Goal: Task Accomplishment & Management: Manage account settings

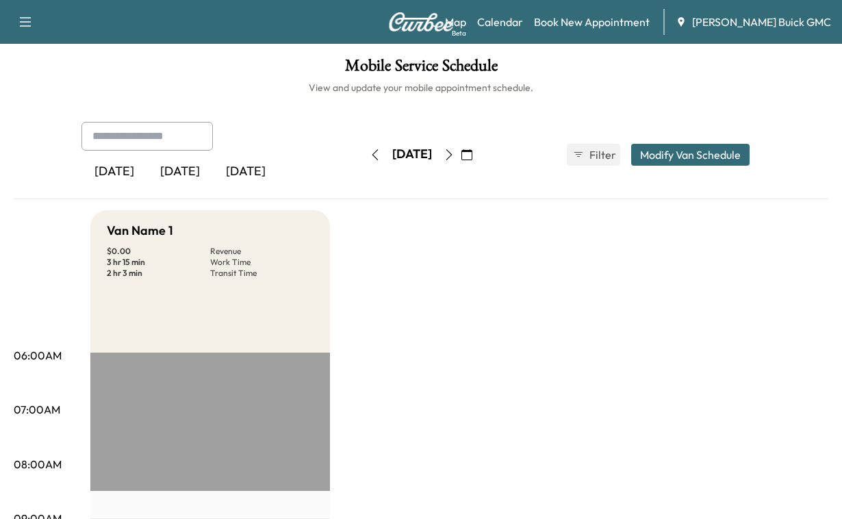
click at [204, 188] on div "[DATE]" at bounding box center [180, 171] width 66 height 31
click at [279, 188] on div "[DATE]" at bounding box center [246, 171] width 66 height 31
click at [454, 160] on icon "button" at bounding box center [448, 154] width 11 height 11
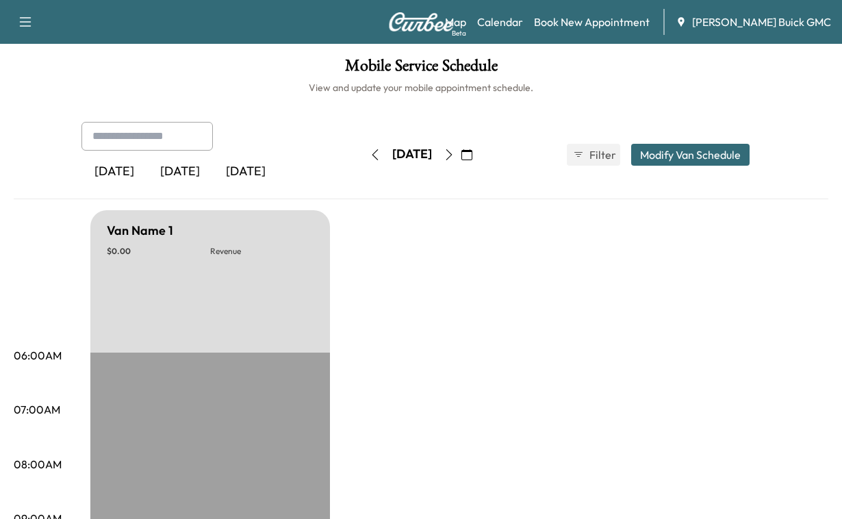
click at [461, 166] on button "button" at bounding box center [448, 155] width 23 height 22
click at [454, 160] on icon "button" at bounding box center [448, 154] width 11 height 11
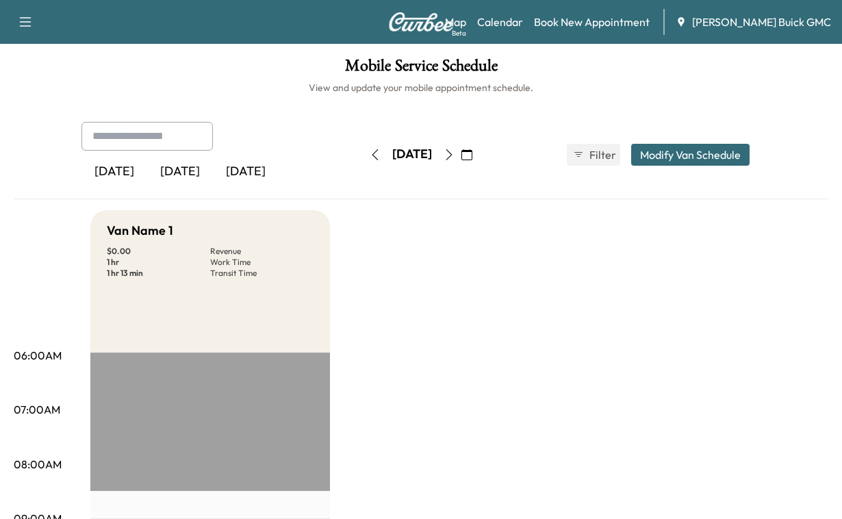
click at [454, 160] on icon "button" at bounding box center [448, 154] width 11 height 11
click at [207, 188] on div "[DATE]" at bounding box center [180, 171] width 66 height 31
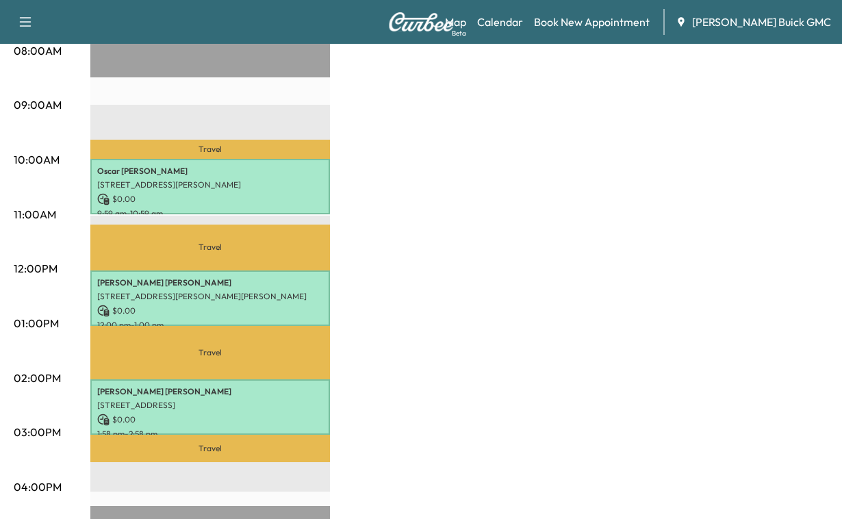
scroll to position [479, 0]
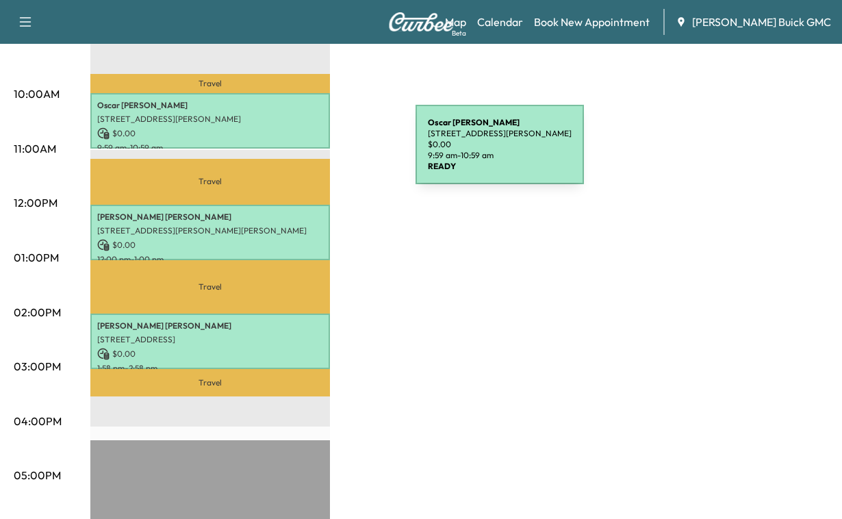
click at [313, 111] on p "[PERSON_NAME]" at bounding box center [210, 105] width 226 height 11
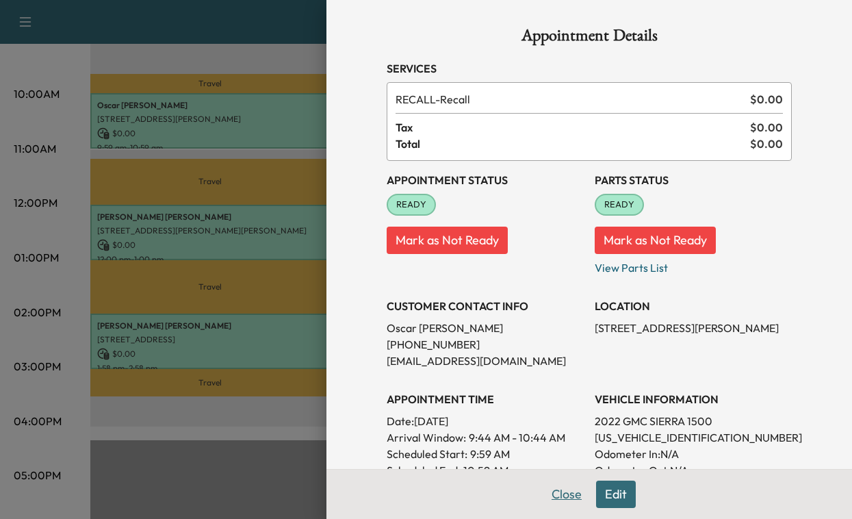
click at [543, 487] on button "Close" at bounding box center [567, 493] width 48 height 27
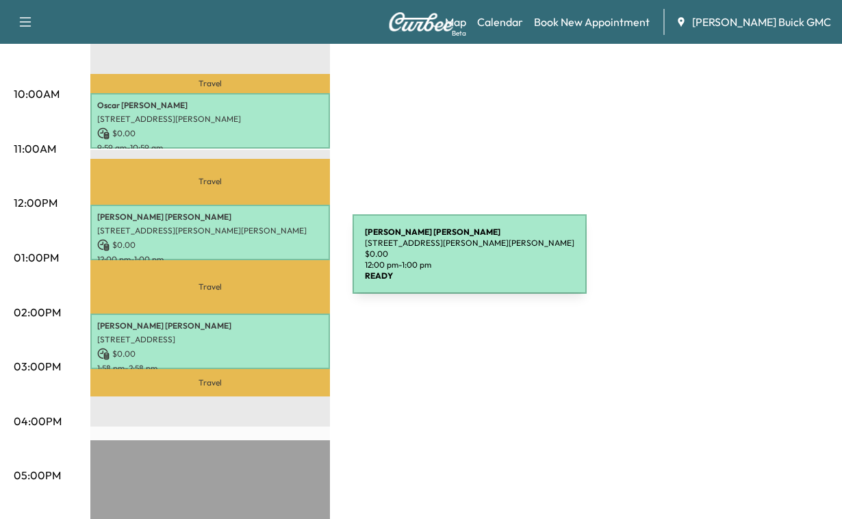
click at [250, 222] on p "[PERSON_NAME]" at bounding box center [210, 216] width 226 height 11
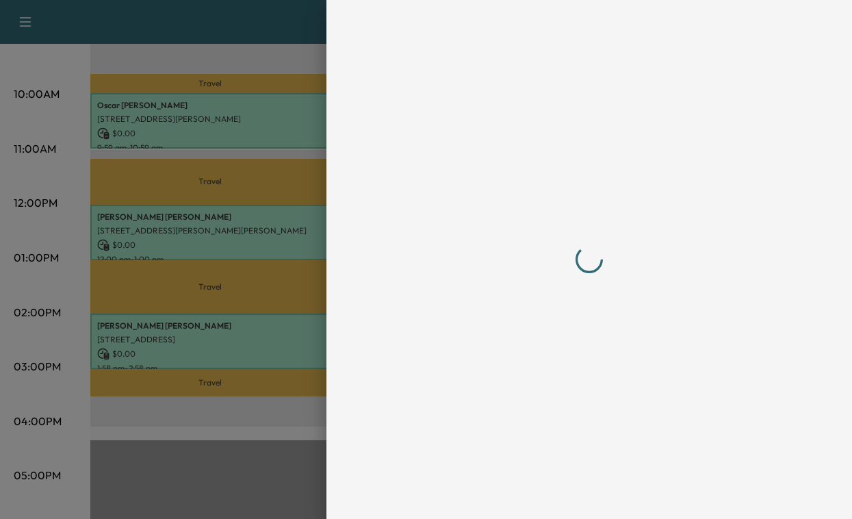
click at [250, 262] on div at bounding box center [426, 259] width 852 height 519
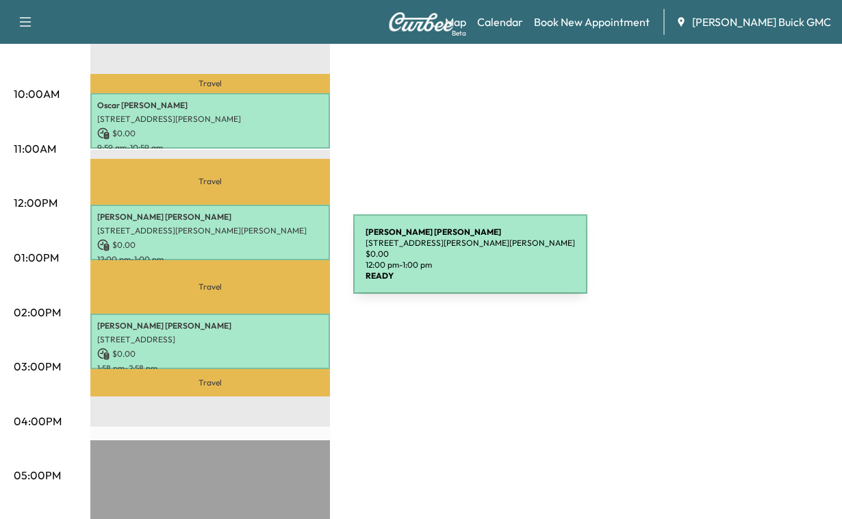
click at [250, 222] on p "[PERSON_NAME]" at bounding box center [210, 216] width 226 height 11
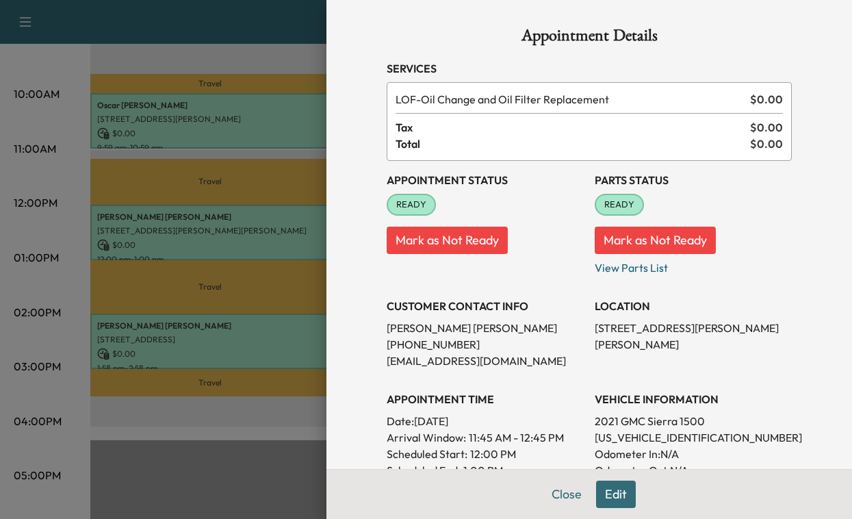
click at [370, 342] on div "Appointment Details Services LOF - Oil Change and Oil Filter Replacement $ 0.00…" at bounding box center [589, 400] width 438 height 800
click at [543, 489] on button "Close" at bounding box center [567, 493] width 48 height 27
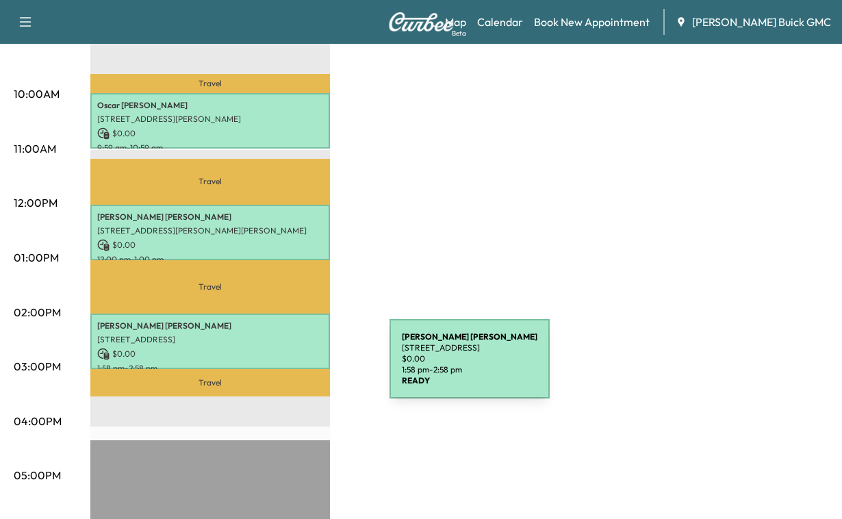
click at [288, 331] on p "[PERSON_NAME]" at bounding box center [210, 325] width 226 height 11
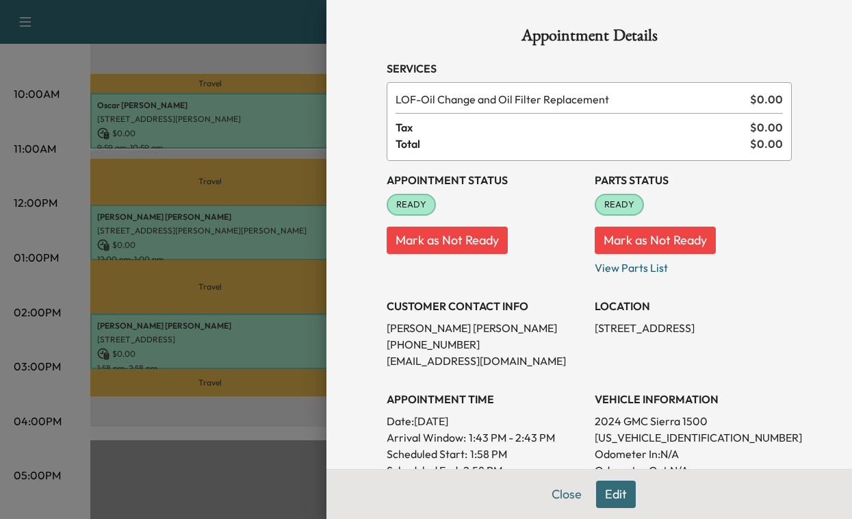
click at [330, 357] on div "Appointment Details Services LOF - Oil Change and Oil Filter Replacement $ 0.00…" at bounding box center [589, 259] width 526 height 519
click at [543, 491] on button "Close" at bounding box center [567, 493] width 48 height 27
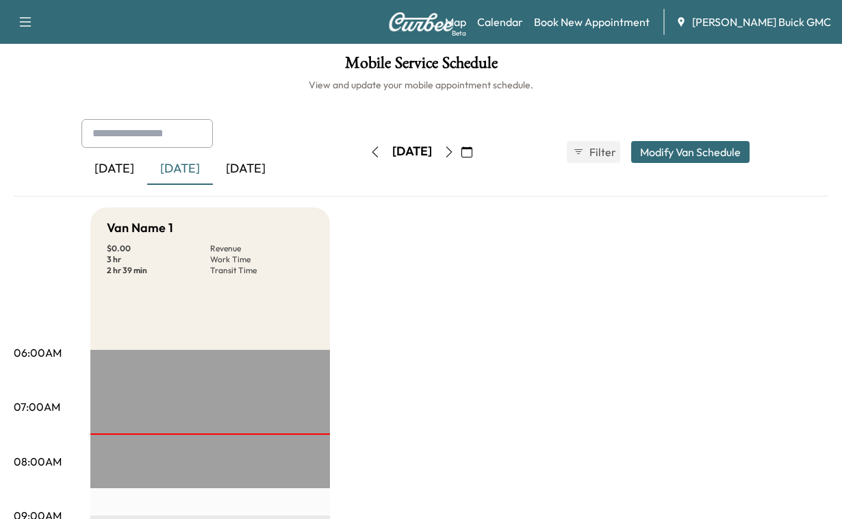
scroll to position [0, 0]
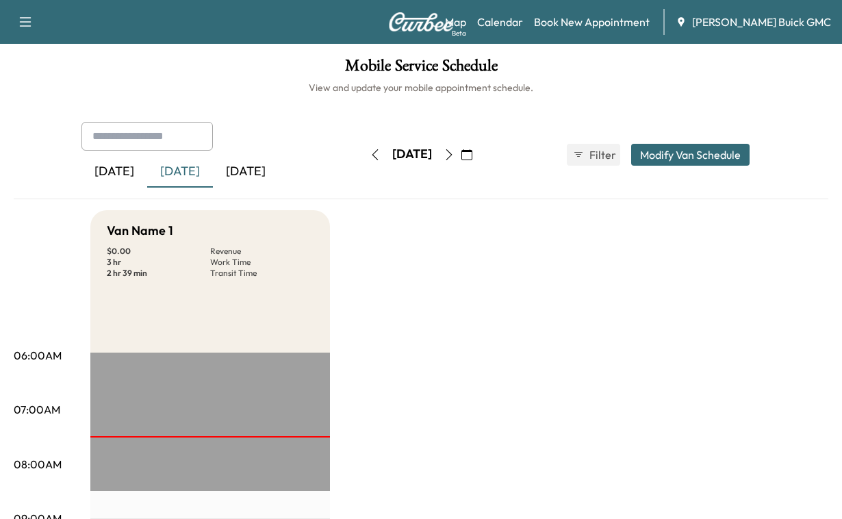
click at [454, 160] on icon "button" at bounding box center [448, 154] width 11 height 11
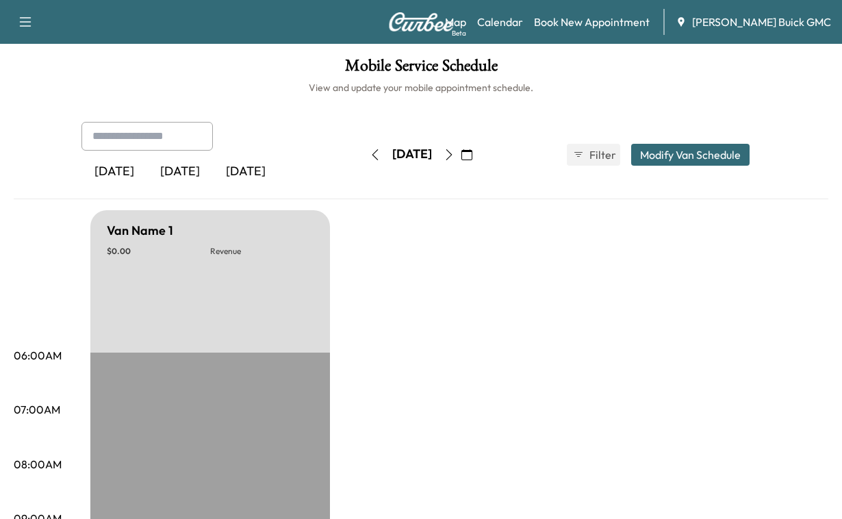
click at [454, 160] on icon "button" at bounding box center [448, 154] width 11 height 11
click at [452, 160] on icon "button" at bounding box center [449, 154] width 6 height 11
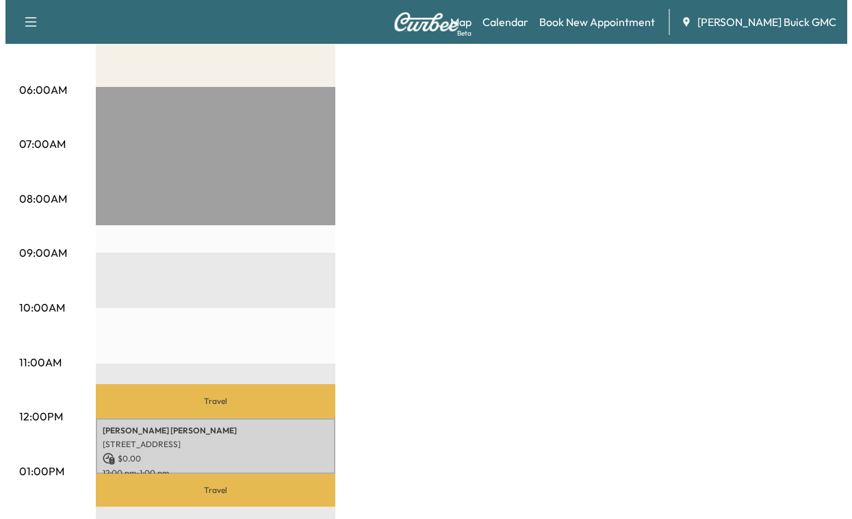
scroll to position [342, 0]
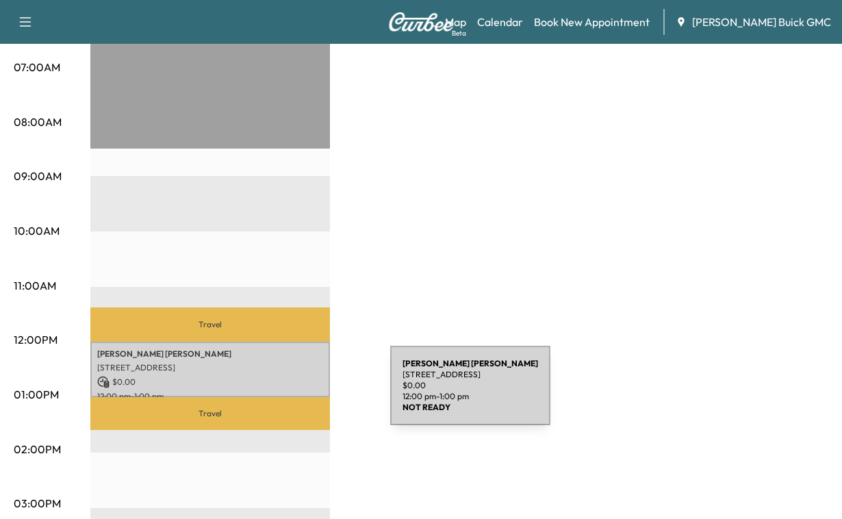
click at [287, 359] on p "[PERSON_NAME]" at bounding box center [210, 353] width 226 height 11
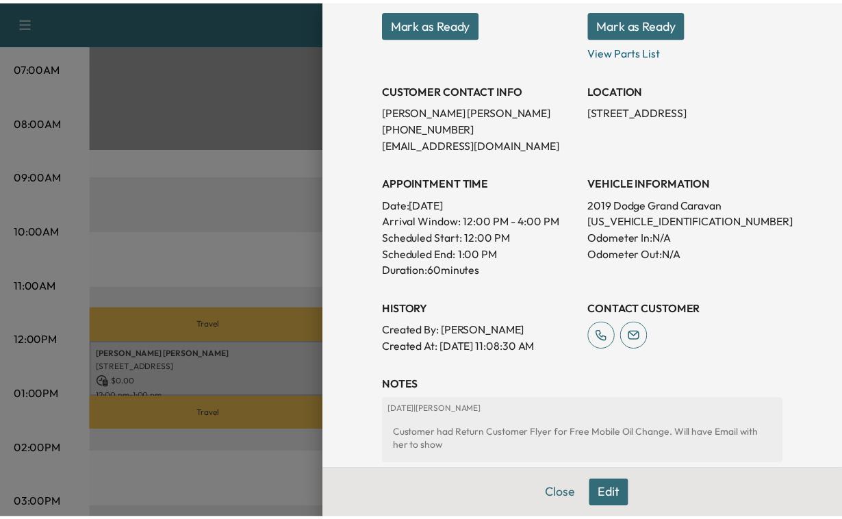
scroll to position [205, 0]
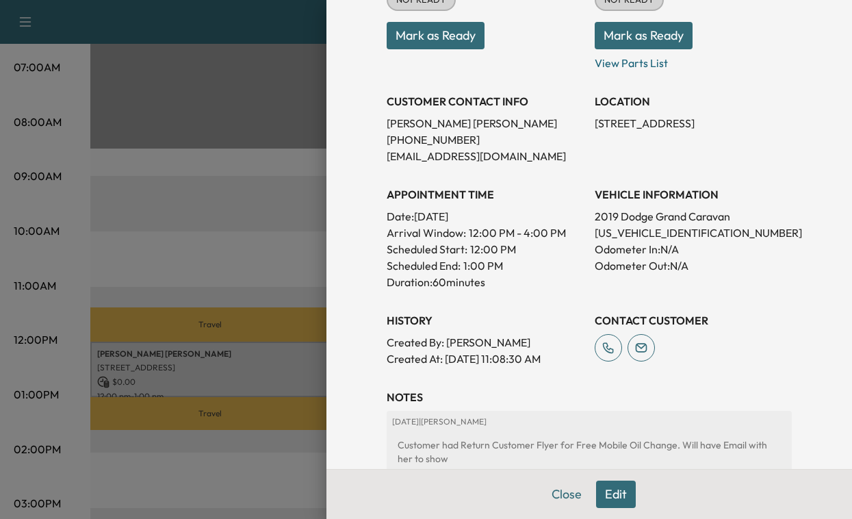
click at [453, 49] on button "Mark as Ready" at bounding box center [436, 35] width 98 height 27
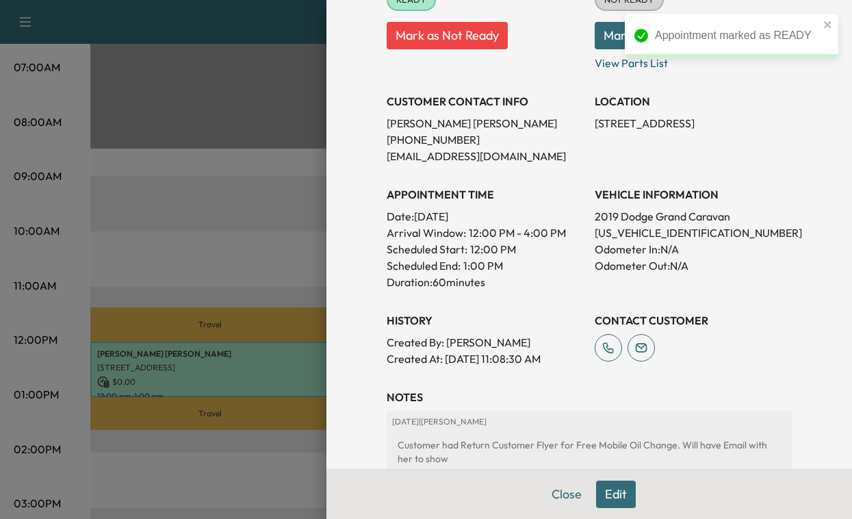
click at [640, 71] on div "Appointment marked as READY" at bounding box center [731, 41] width 219 height 60
click at [603, 49] on button "Mark as Ready" at bounding box center [644, 35] width 98 height 27
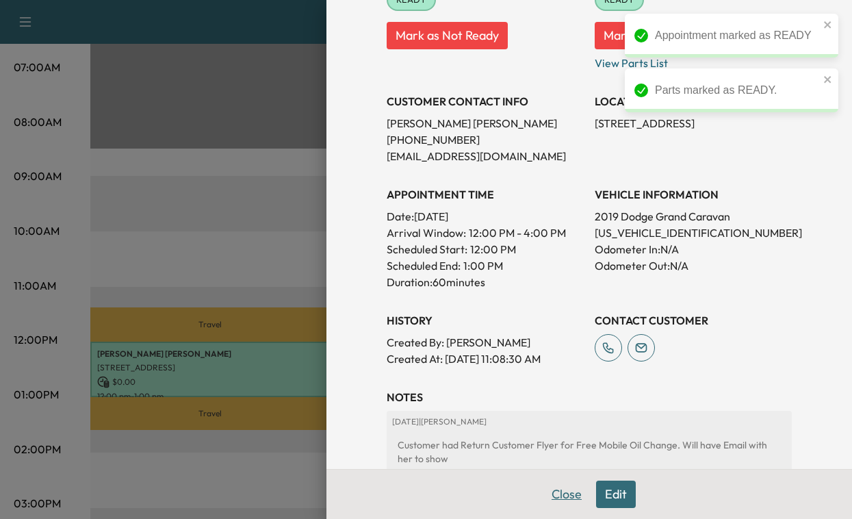
click at [543, 495] on button "Close" at bounding box center [567, 493] width 48 height 27
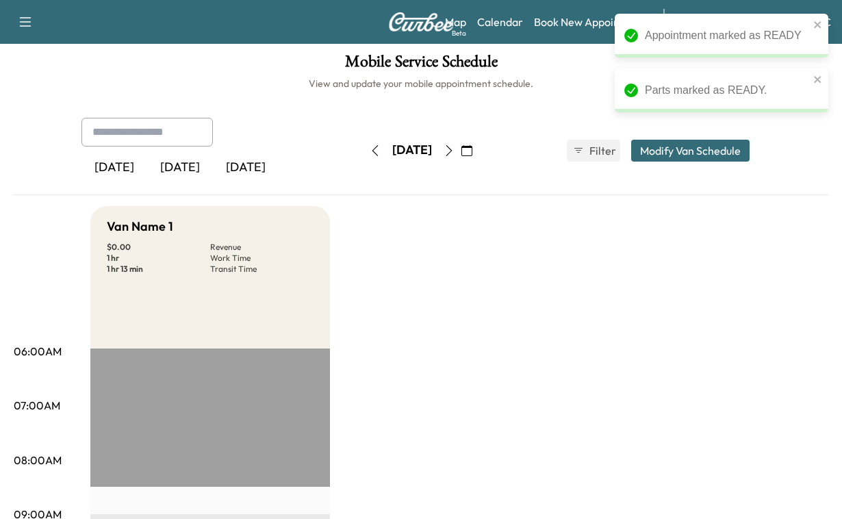
scroll to position [0, 0]
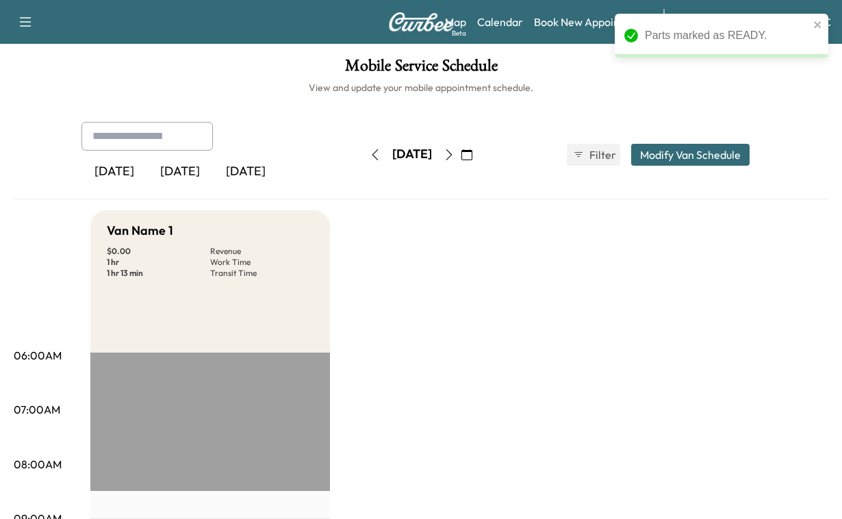
click at [205, 188] on div "[DATE]" at bounding box center [180, 171] width 66 height 31
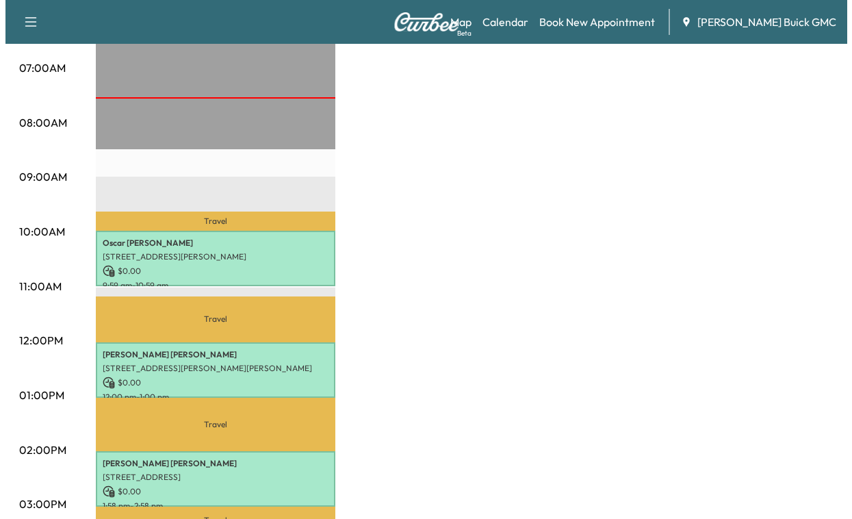
scroll to position [342, 0]
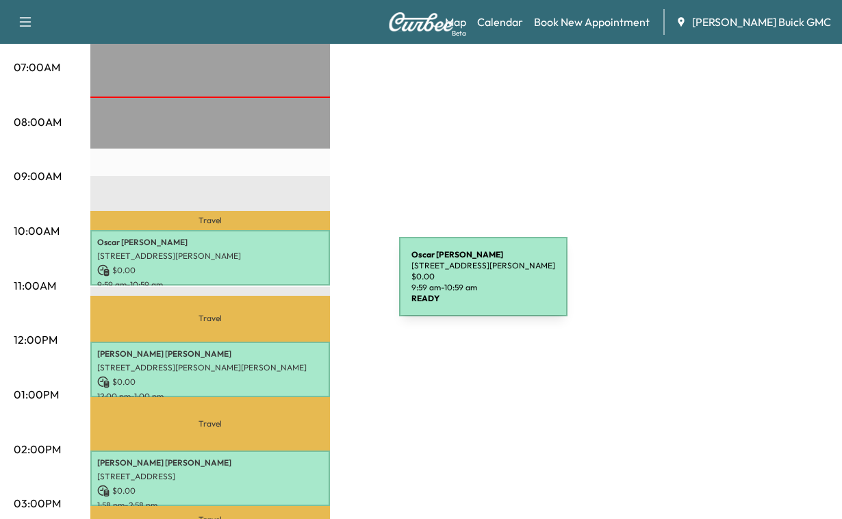
click at [296, 248] on p "[PERSON_NAME]" at bounding box center [210, 242] width 226 height 11
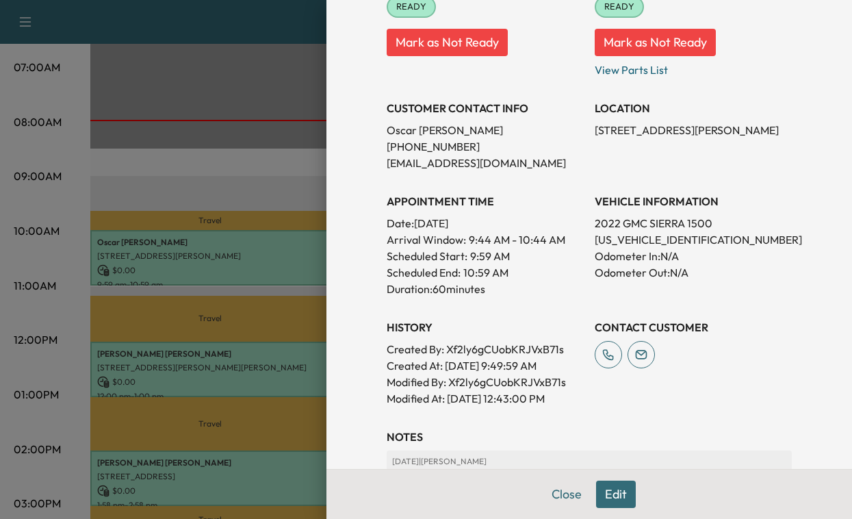
scroll to position [205, 0]
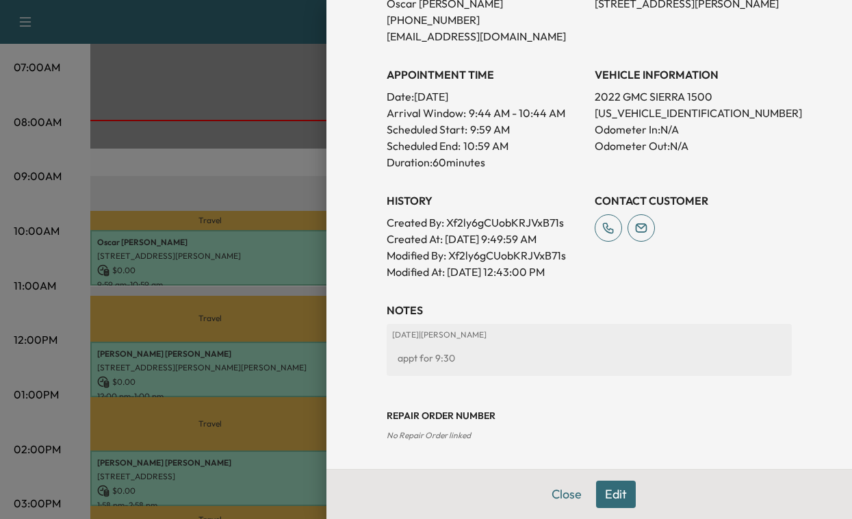
click at [597, 480] on button "Edit" at bounding box center [616, 493] width 40 height 27
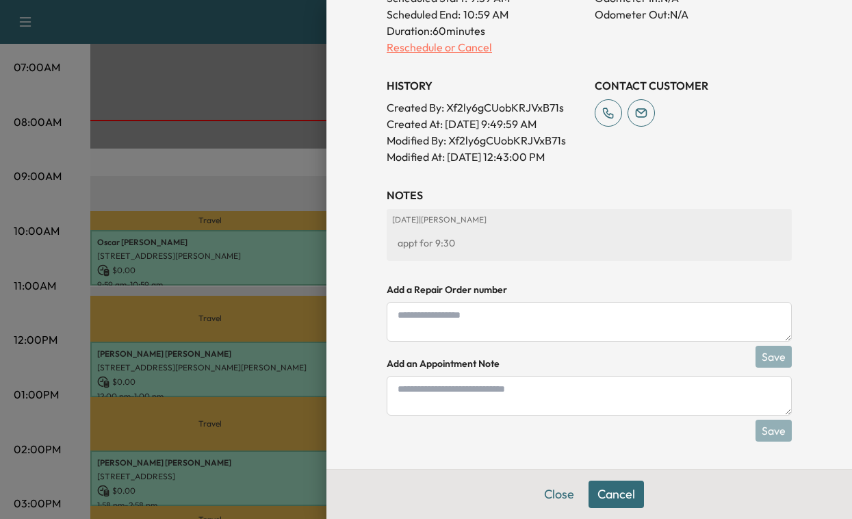
click at [474, 55] on p "Reschedule or Cancel" at bounding box center [485, 47] width 197 height 16
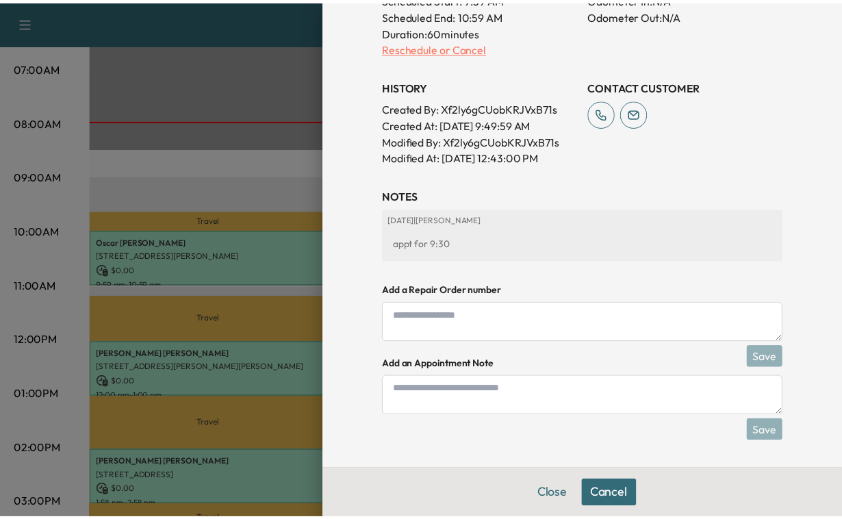
scroll to position [0, 0]
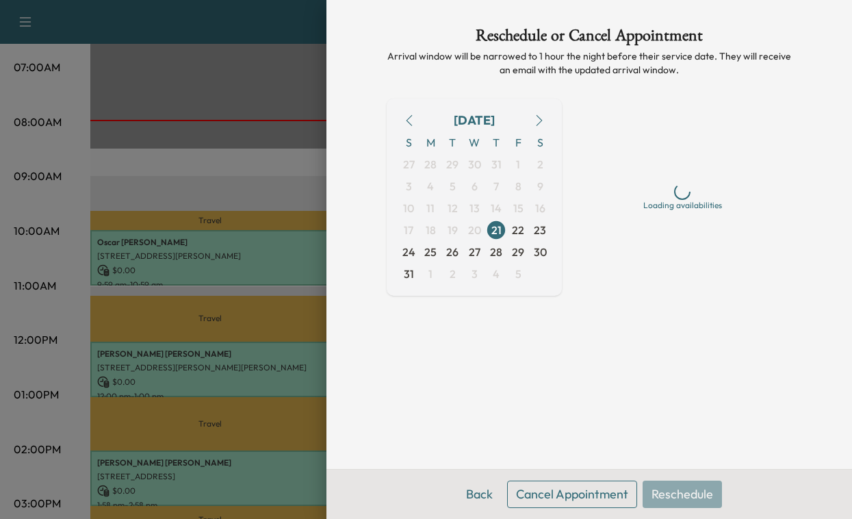
click at [522, 487] on button "Cancel Appointment" at bounding box center [572, 493] width 130 height 27
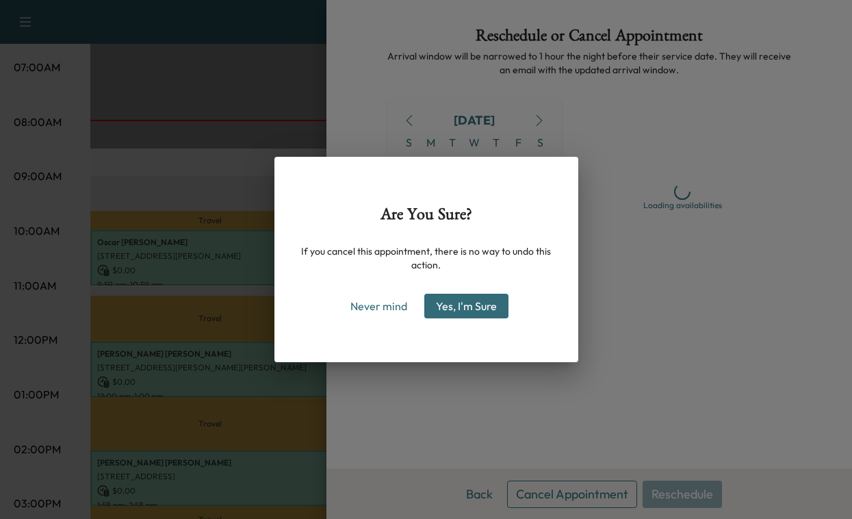
click at [470, 316] on button "Yes, I'm Sure" at bounding box center [466, 306] width 84 height 25
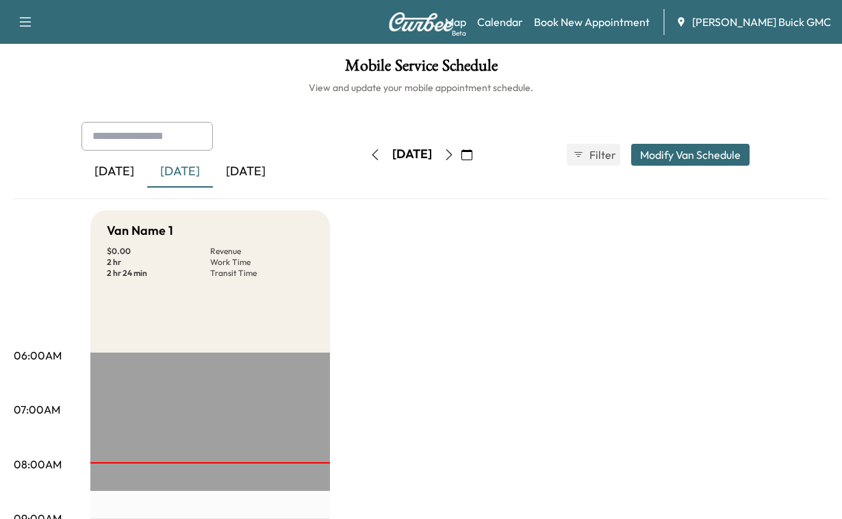
click at [454, 160] on icon "button" at bounding box center [448, 154] width 11 height 11
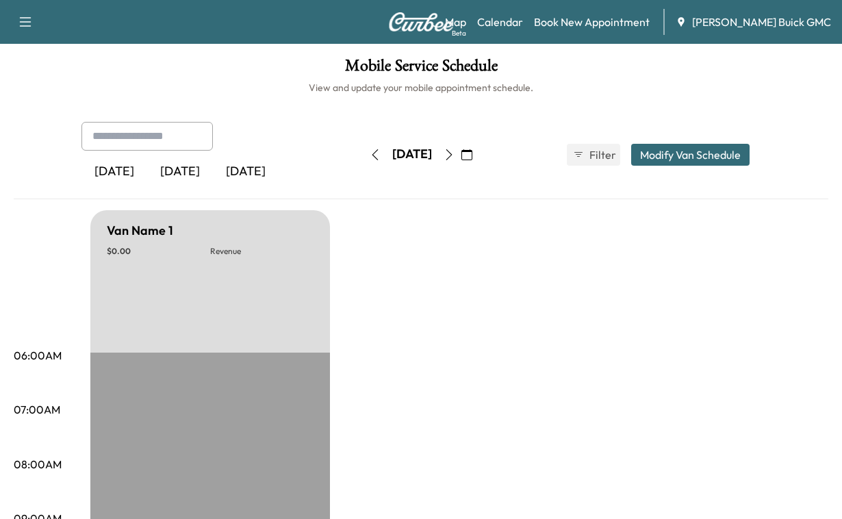
click at [454, 160] on icon "button" at bounding box center [448, 154] width 11 height 11
click at [452, 160] on icon "button" at bounding box center [449, 154] width 6 height 11
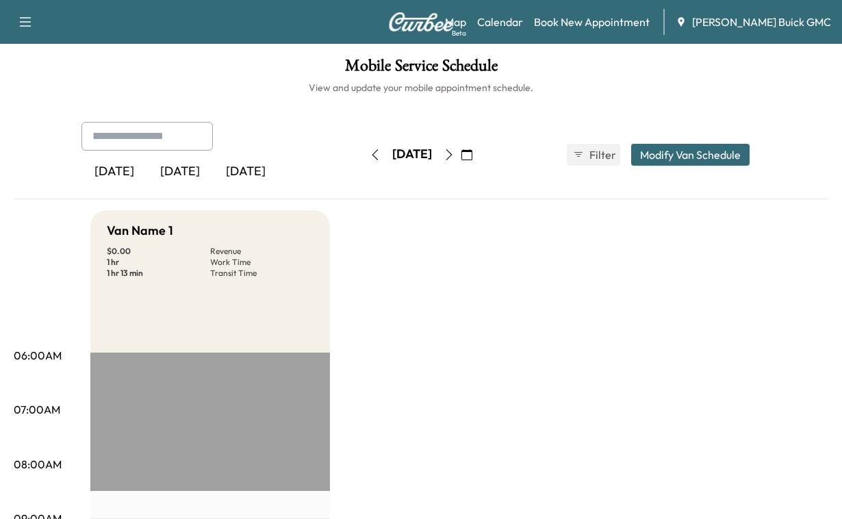
click at [201, 188] on div "[DATE]" at bounding box center [180, 171] width 66 height 31
